Goal: Task Accomplishment & Management: Manage account settings

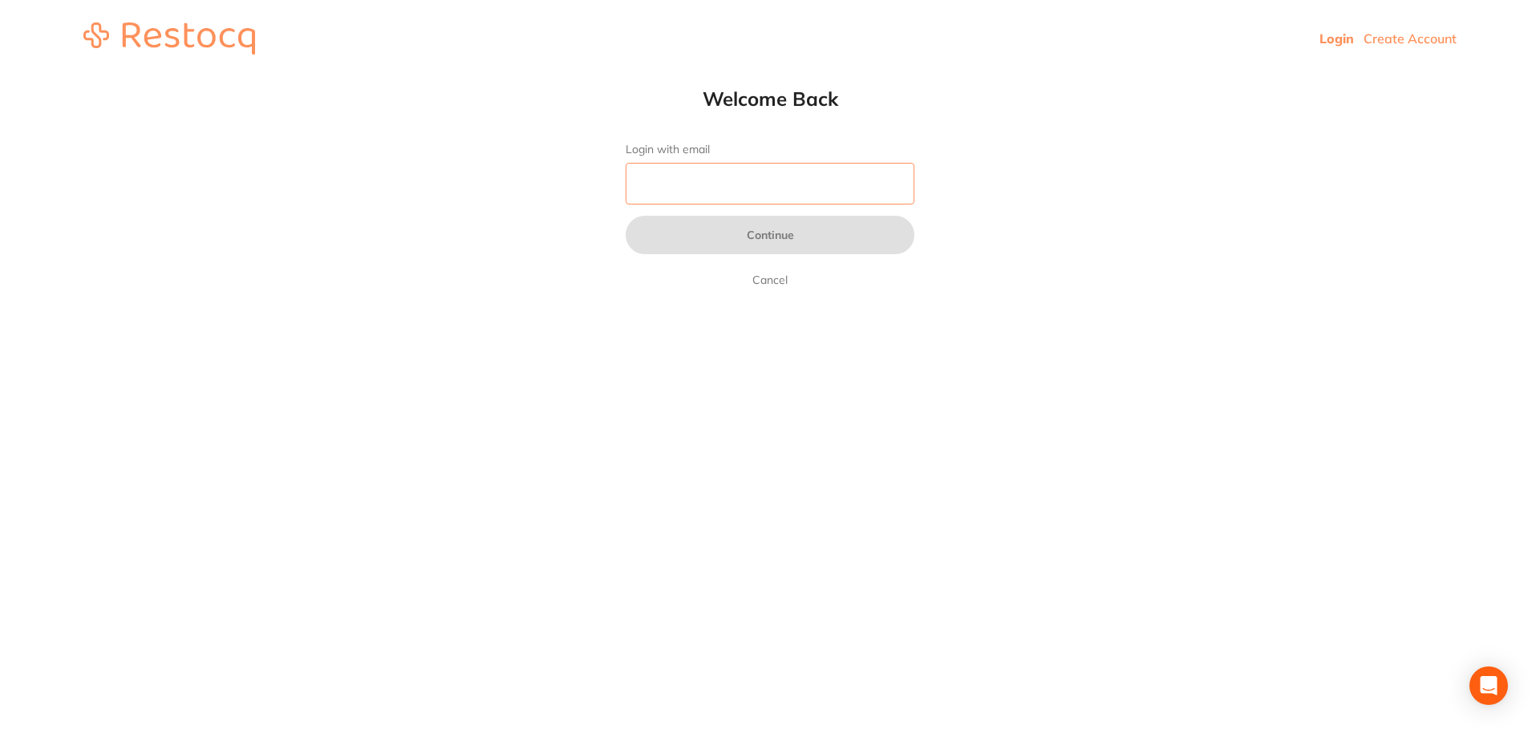
click at [737, 206] on form "Login with email Continue Cancel" at bounding box center [770, 216] width 289 height 147
type input "[PERSON_NAME][EMAIL_ADDRESS][PERSON_NAME][DOMAIN_NAME]"
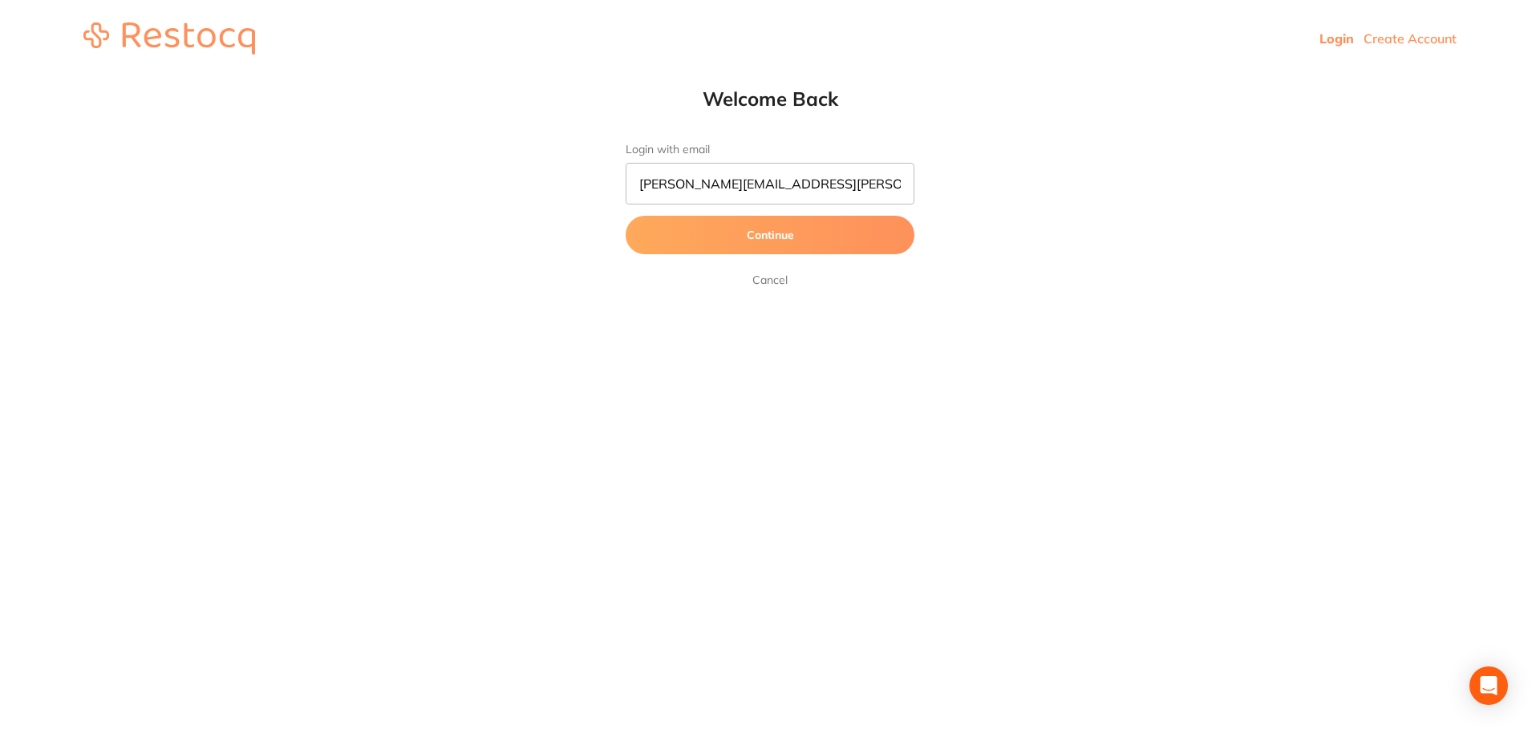
click at [745, 231] on button "Continue" at bounding box center [770, 235] width 289 height 38
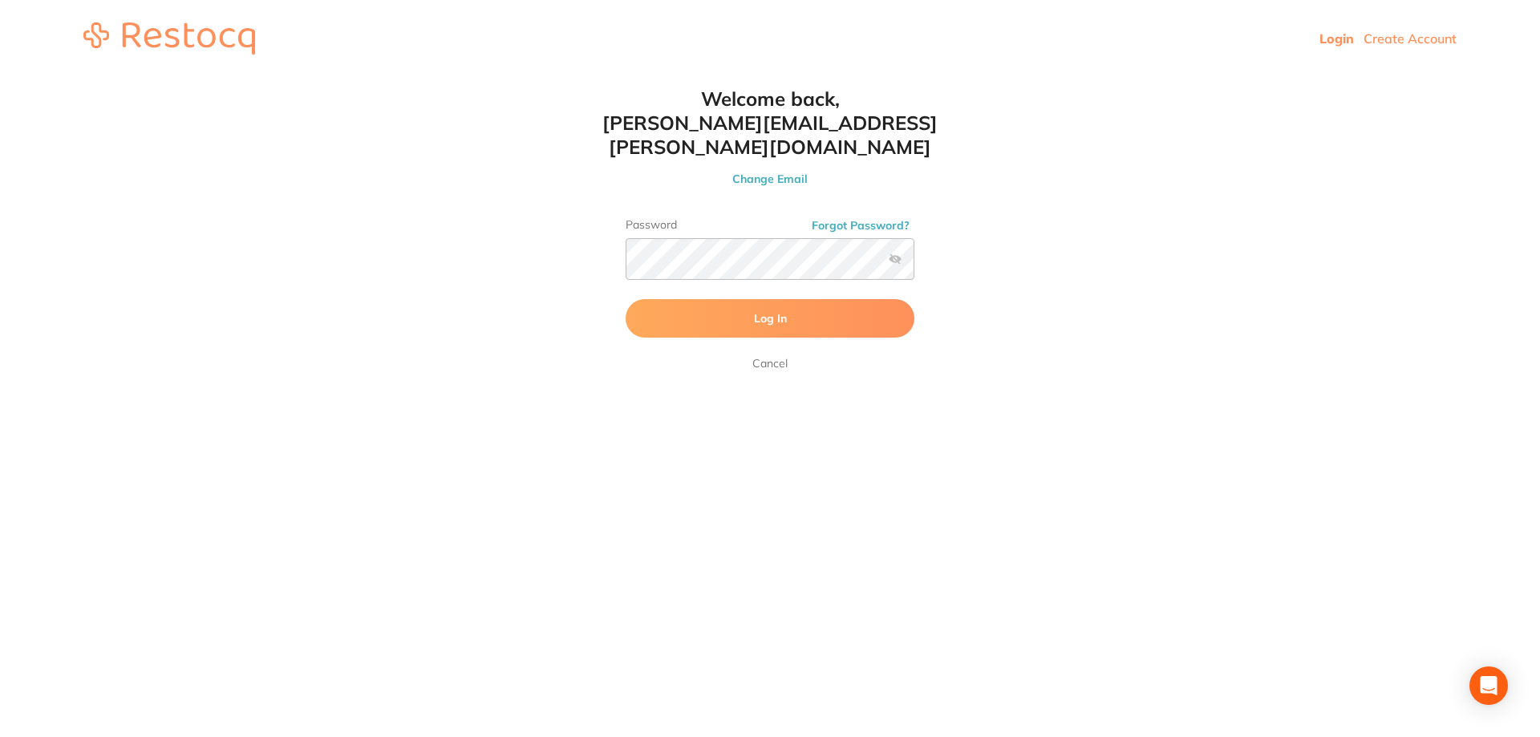
click at [778, 311] on span "Log In" at bounding box center [770, 318] width 33 height 14
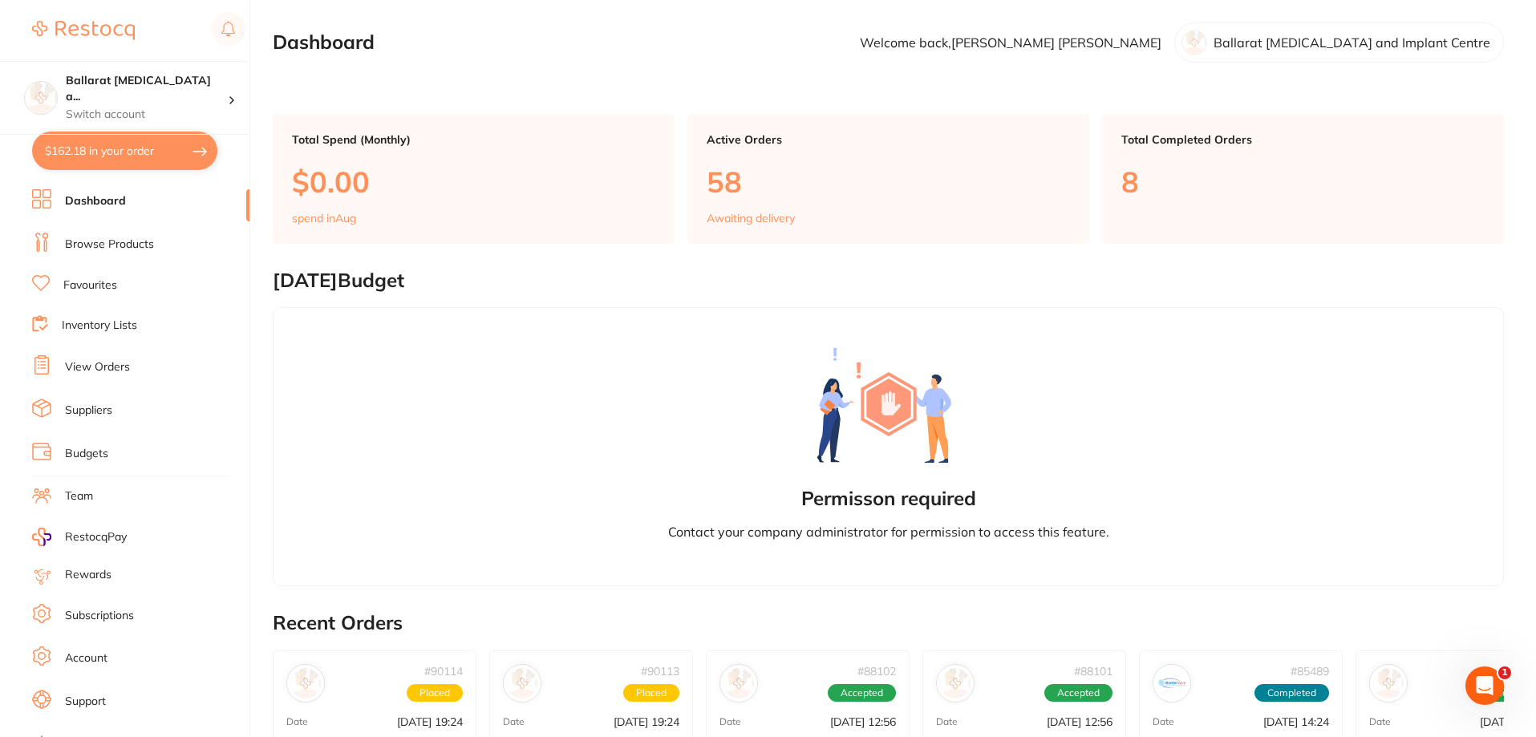
click at [87, 150] on button "$162.18 in your order" at bounding box center [124, 151] width 185 height 38
checkbox input "true"
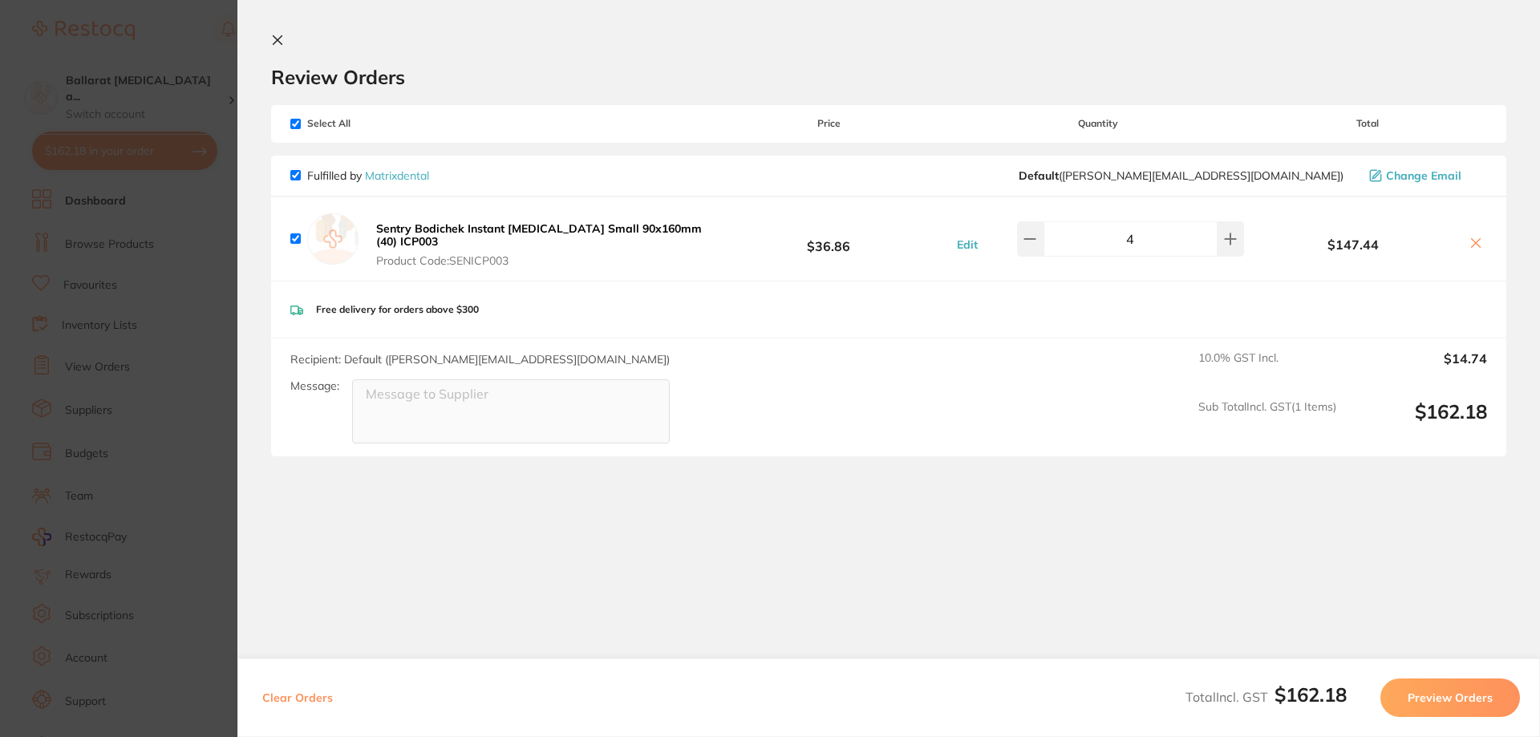
click at [85, 151] on section "Update RRP Set your pre negotiated price for this item. Item Agreed RRP (excl. …" at bounding box center [770, 368] width 1540 height 737
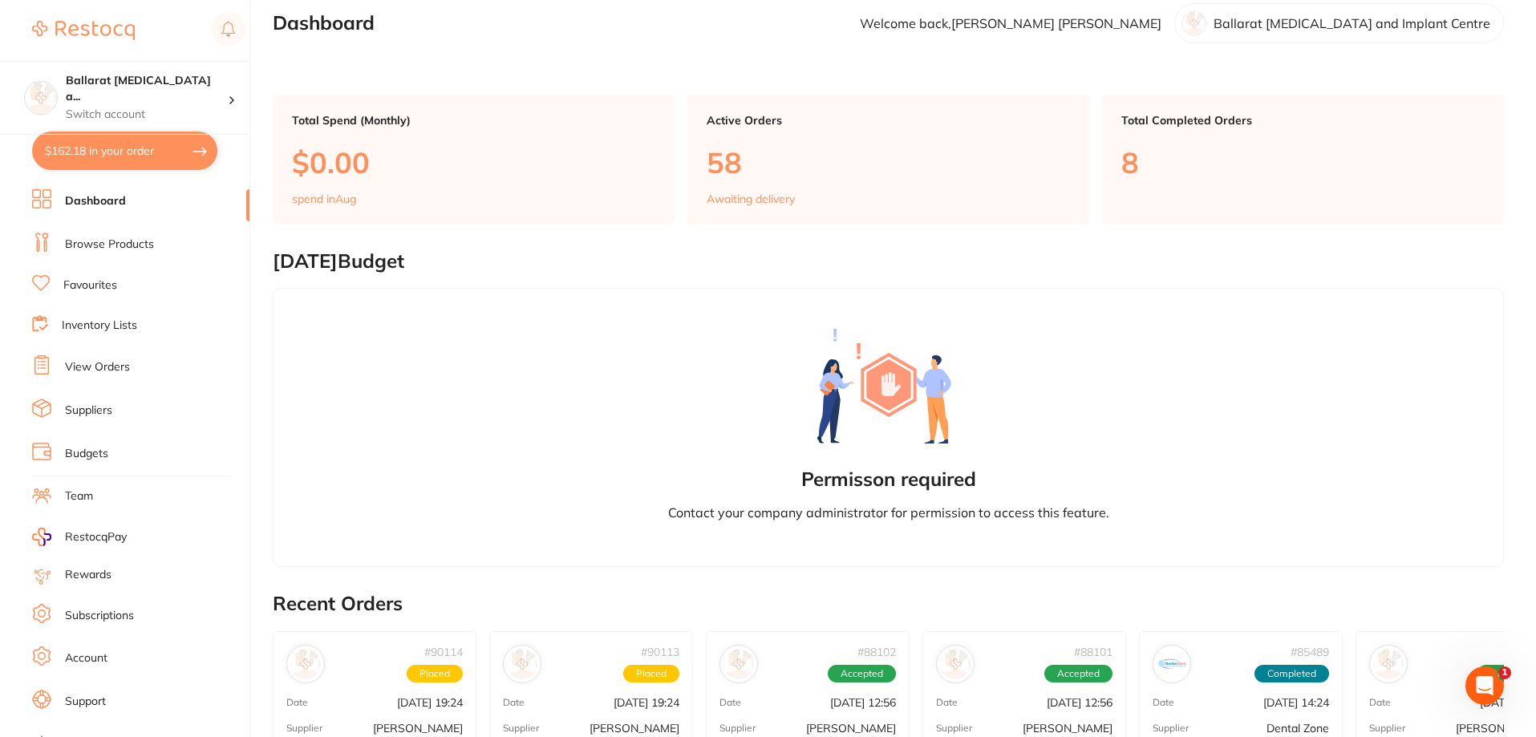
scroll to position [6, 0]
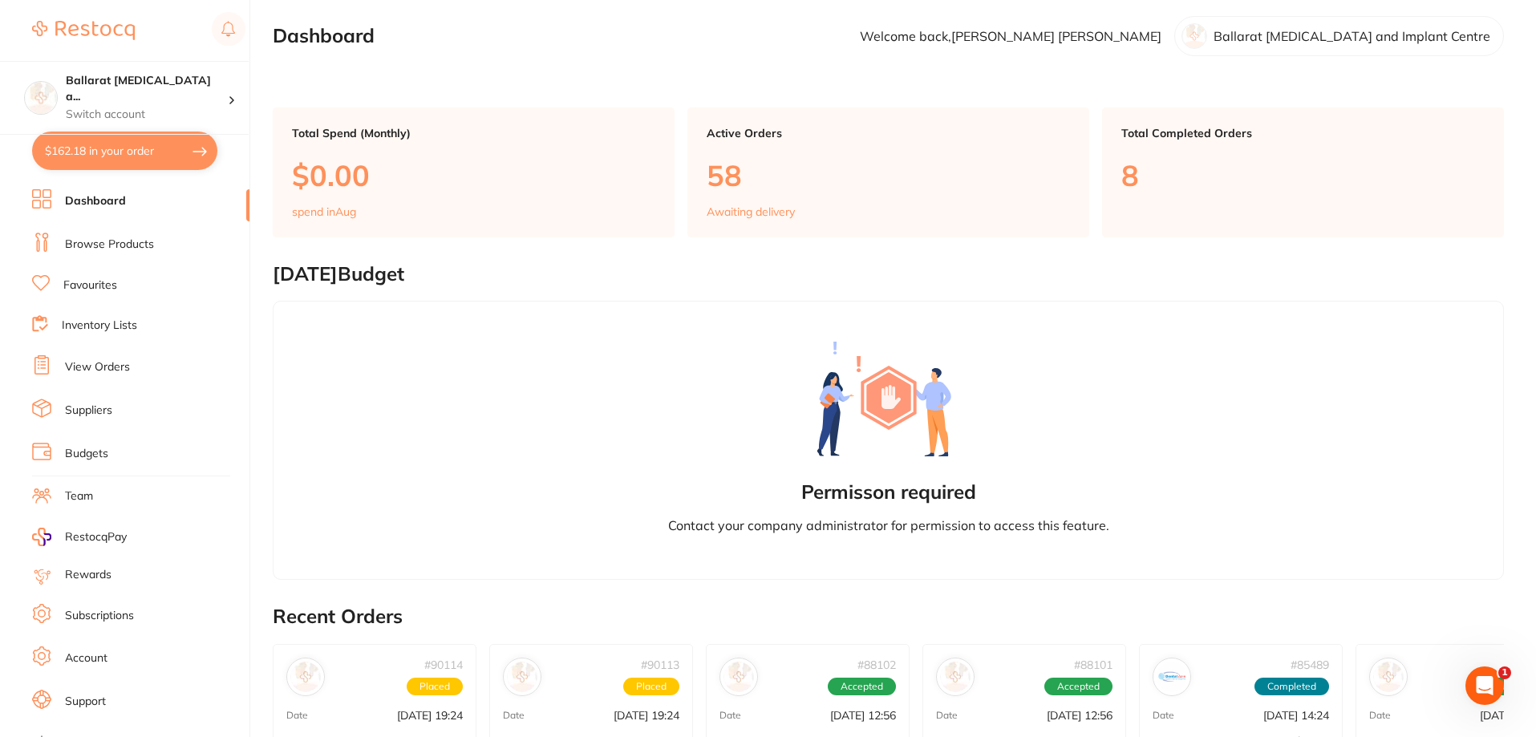
click at [114, 193] on link "Dashboard" at bounding box center [95, 201] width 61 height 16
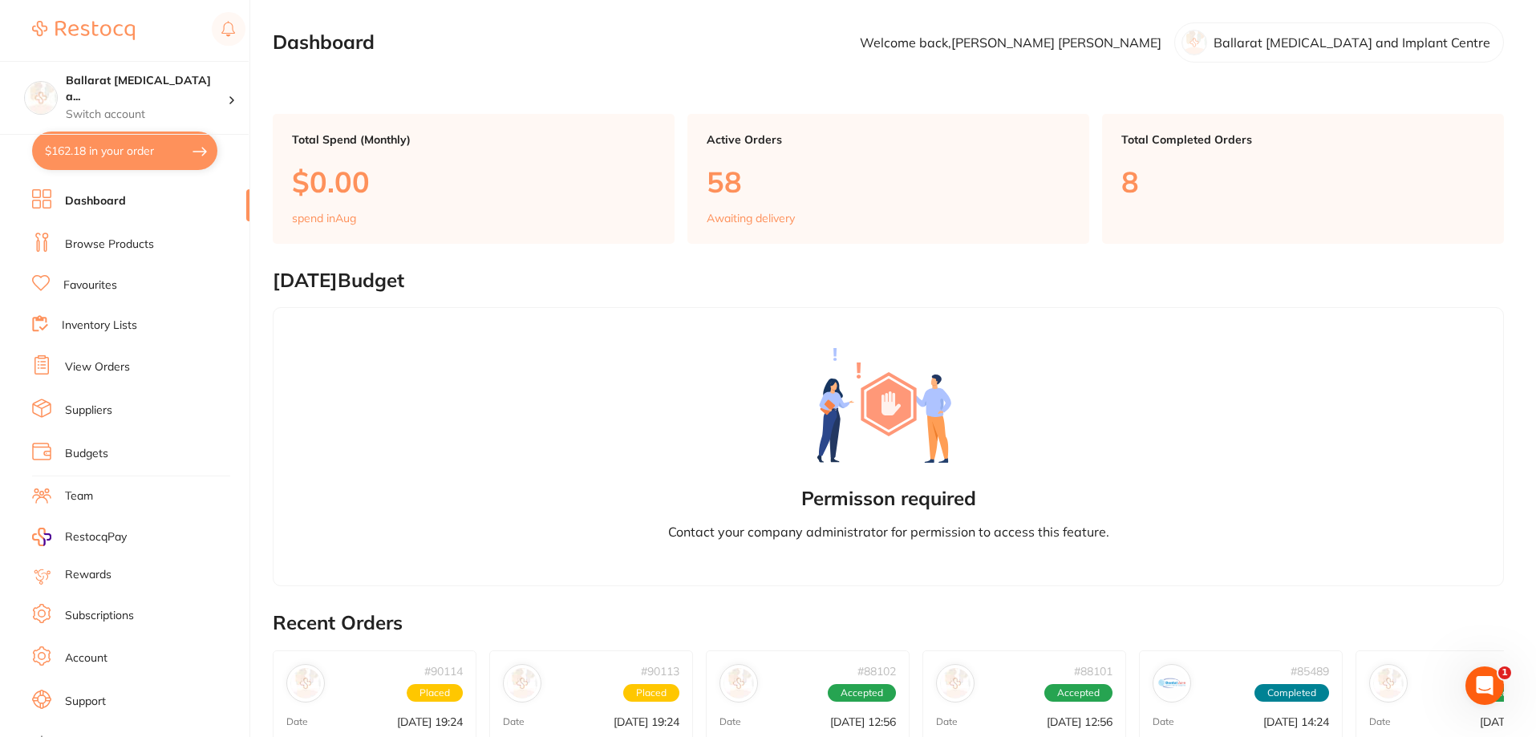
click at [115, 265] on ul "Dashboard Browse Products Favourites Inventory Lists View Orders Suppliers Budg…" at bounding box center [140, 465] width 217 height 553
click at [111, 246] on link "Browse Products" at bounding box center [109, 245] width 89 height 16
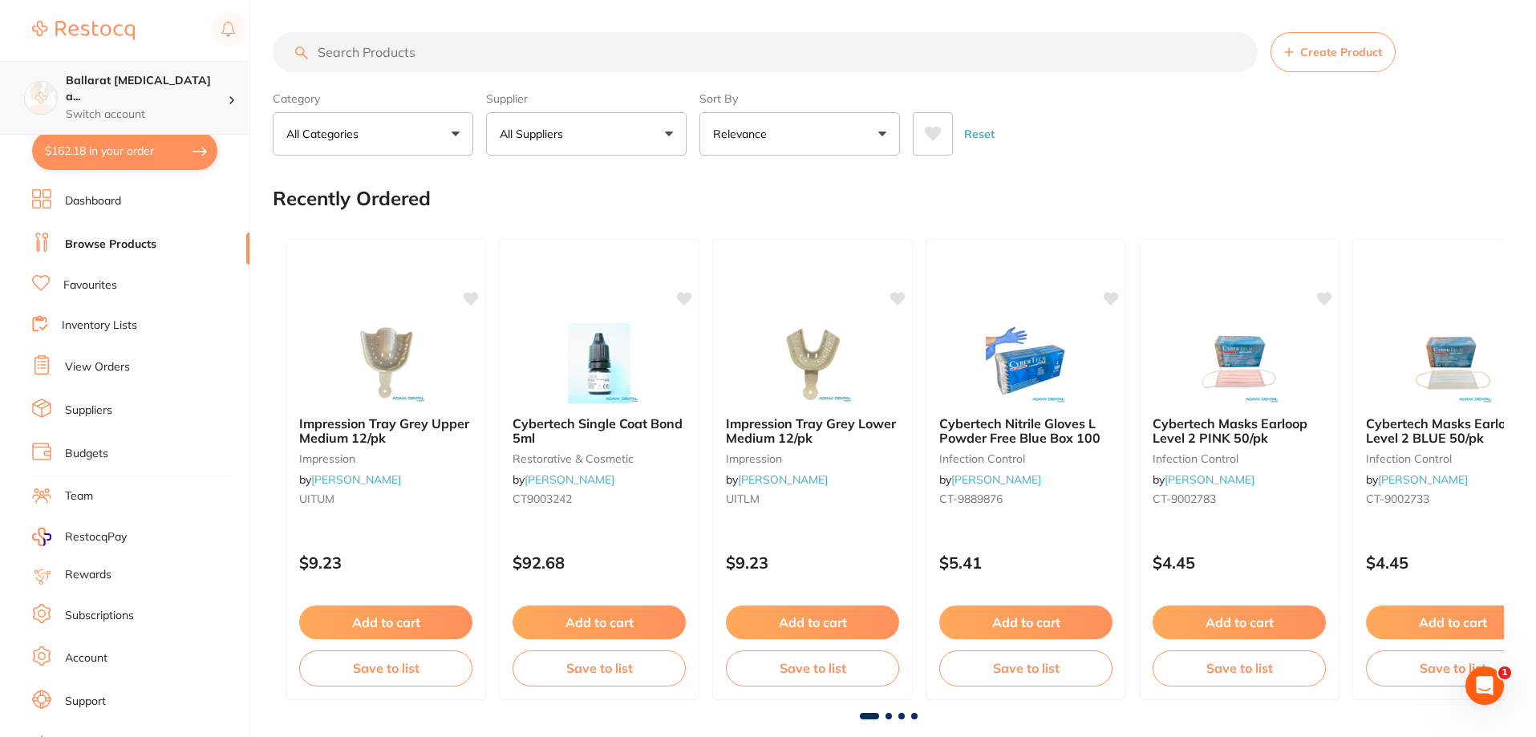
click at [166, 83] on h4 "Ballarat [MEDICAL_DATA] a..." at bounding box center [147, 88] width 162 height 31
click at [157, 287] on li "Favourites" at bounding box center [140, 285] width 217 height 21
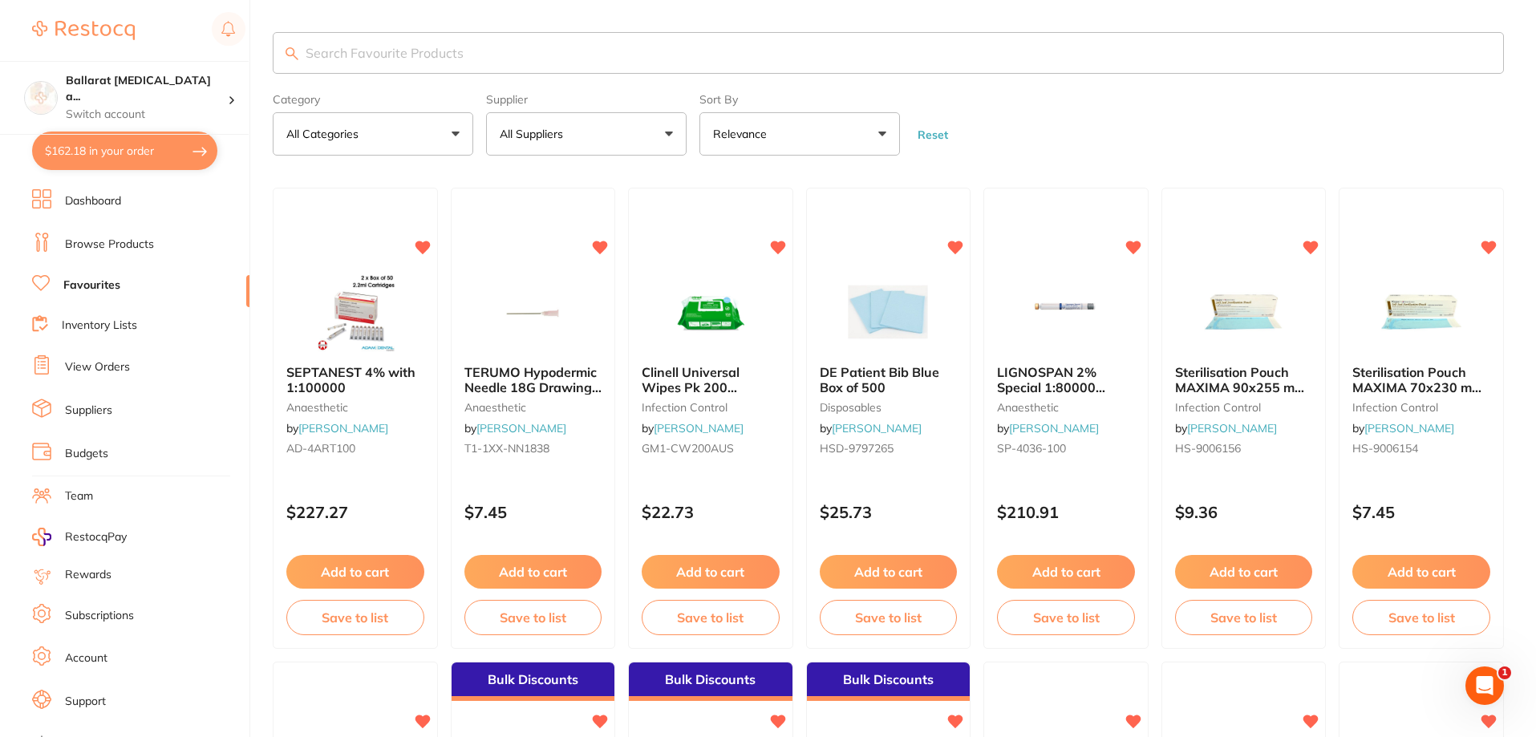
click at [115, 338] on ul "Dashboard Browse Products Favourites Inventory Lists View Orders Suppliers Budg…" at bounding box center [140, 465] width 217 height 553
click at [120, 237] on link "Browse Products" at bounding box center [109, 245] width 89 height 16
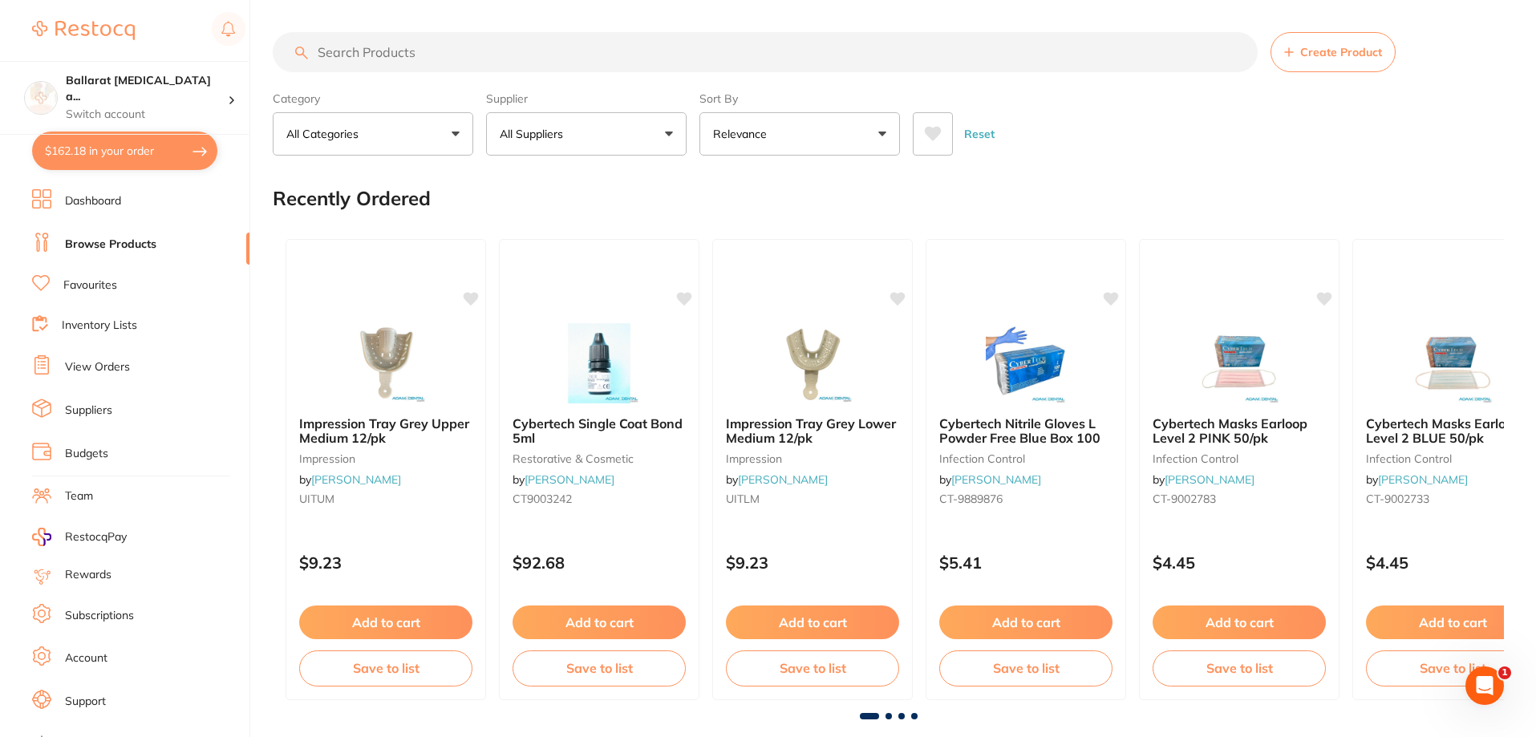
click at [111, 196] on link "Dashboard" at bounding box center [93, 201] width 56 height 16
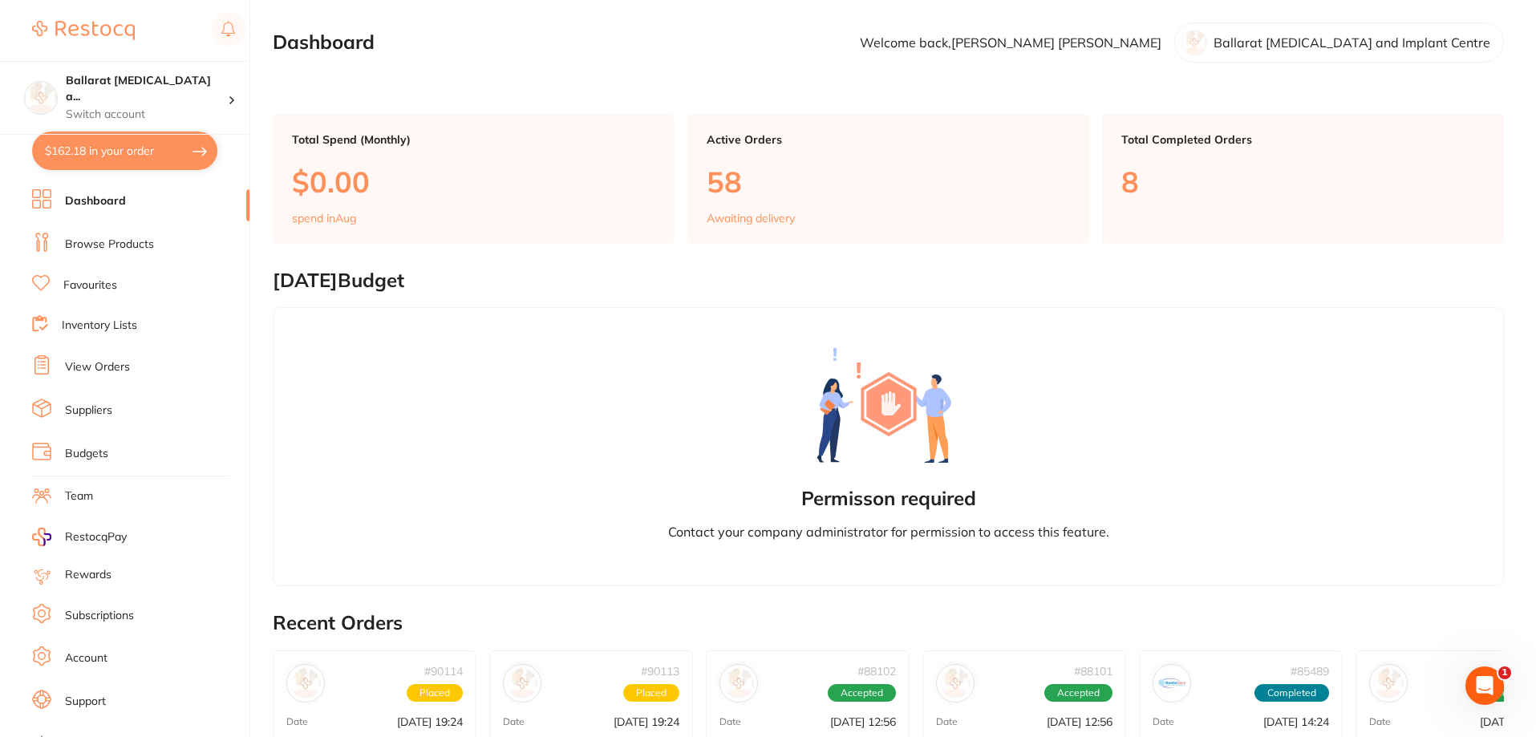
click at [827, 182] on p "58" at bounding box center [888, 181] width 363 height 33
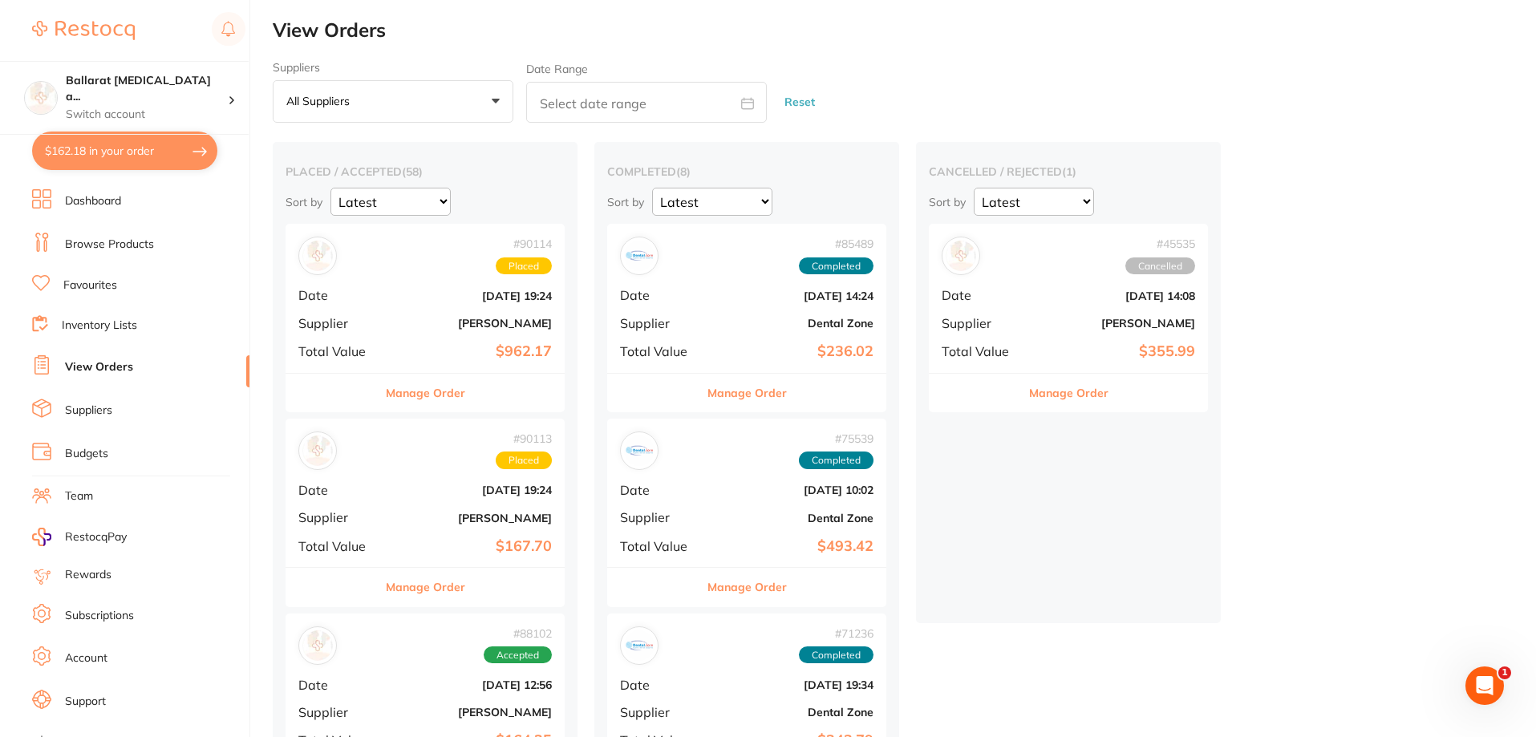
click at [470, 278] on div "# 90114 Placed Date [DATE] 19:24 Supplier [PERSON_NAME] Total Value $962.17" at bounding box center [424, 298] width 279 height 148
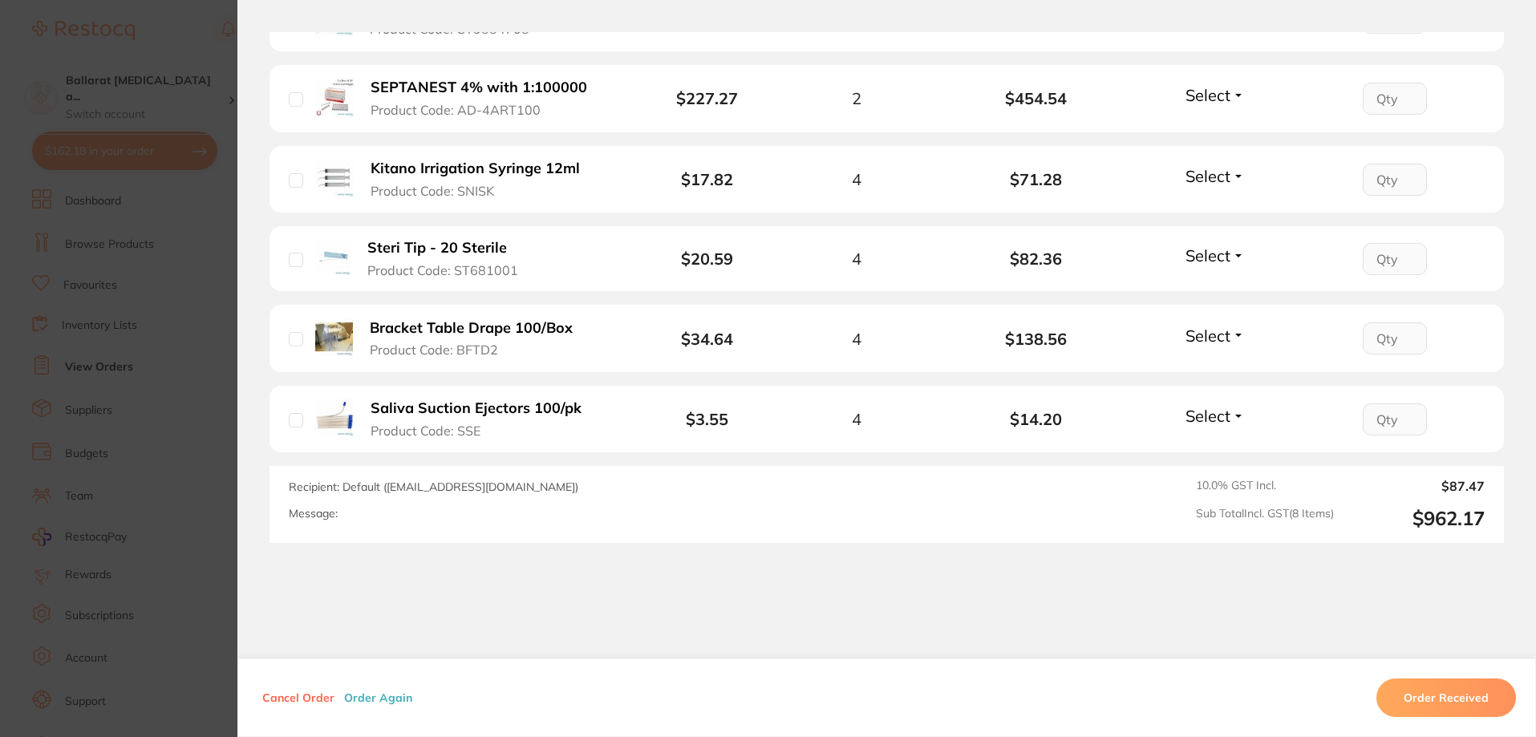
scroll to position [748, 0]
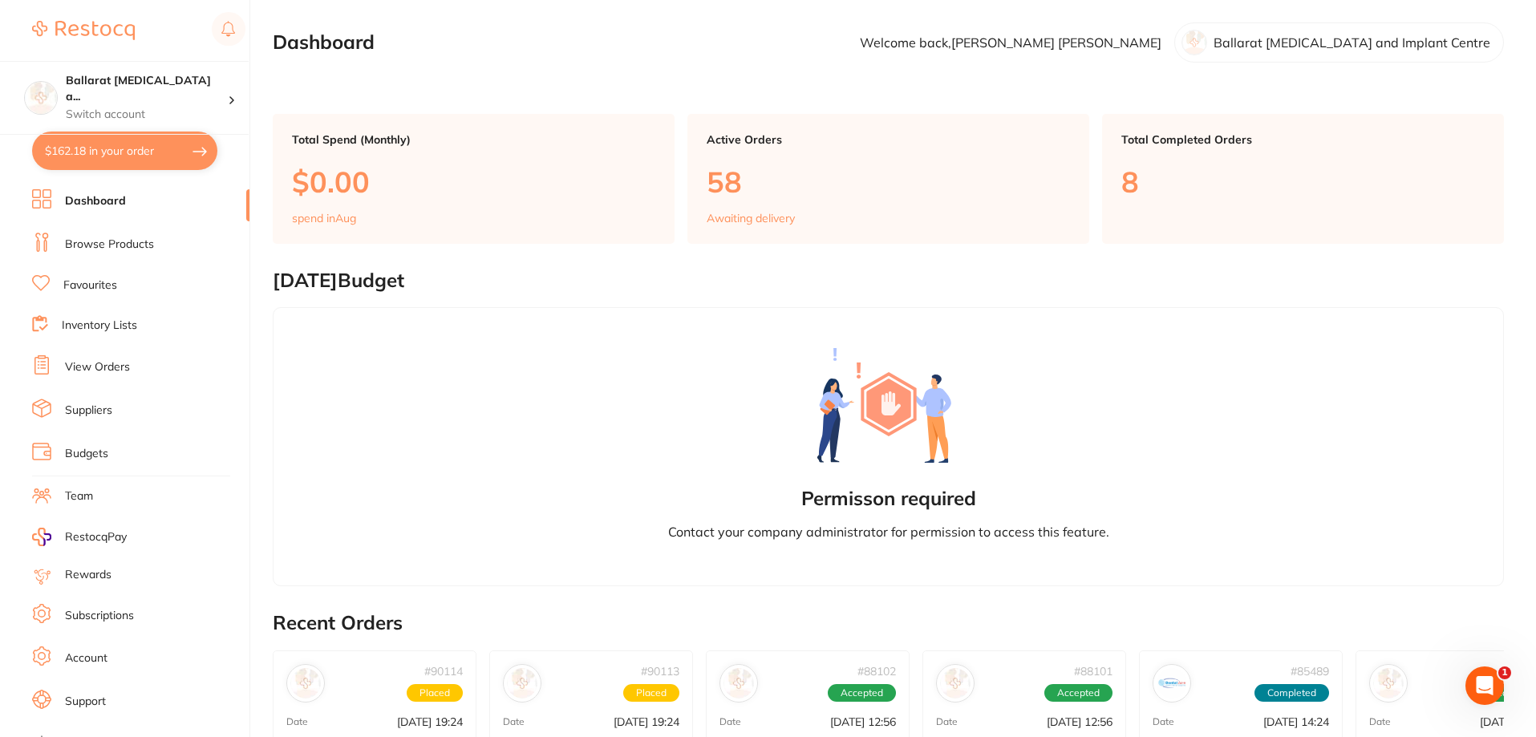
click at [172, 241] on li "Browse Products" at bounding box center [140, 245] width 217 height 24
